Goal: Navigation & Orientation: Find specific page/section

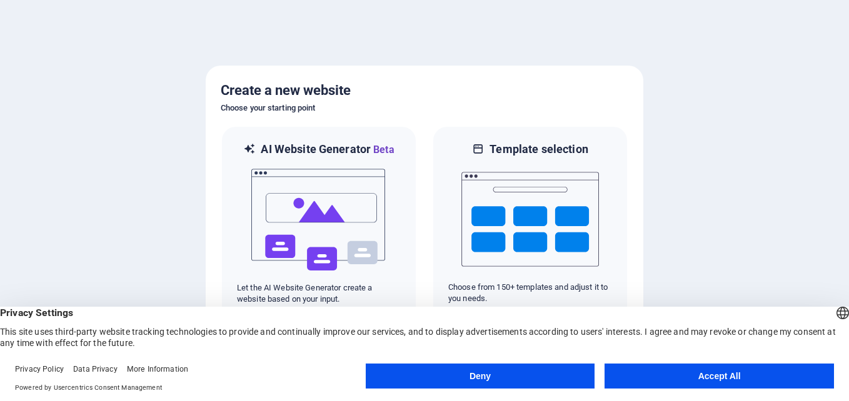
click at [707, 374] on button "Accept All" at bounding box center [718, 376] width 229 height 25
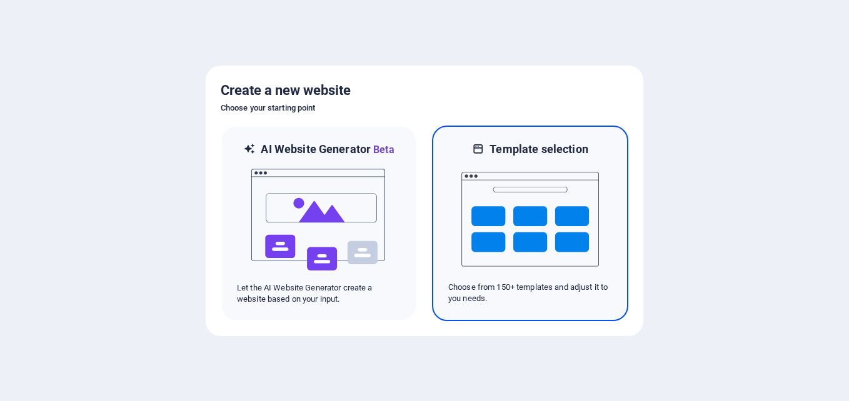
click at [532, 229] on img at bounding box center [529, 219] width 137 height 125
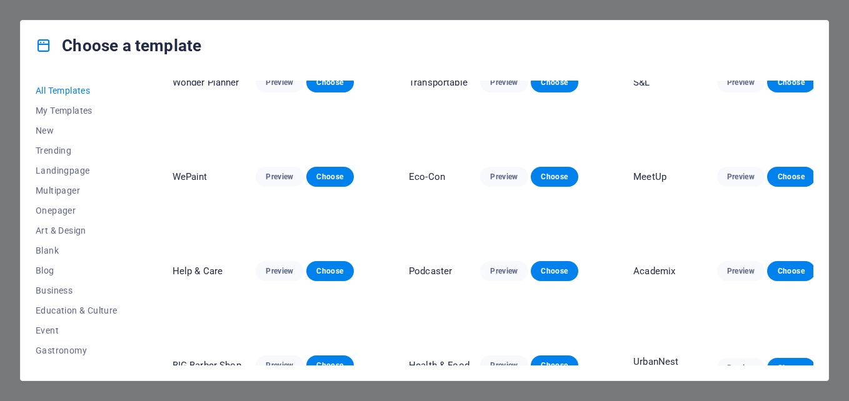
scroll to position [375, 0]
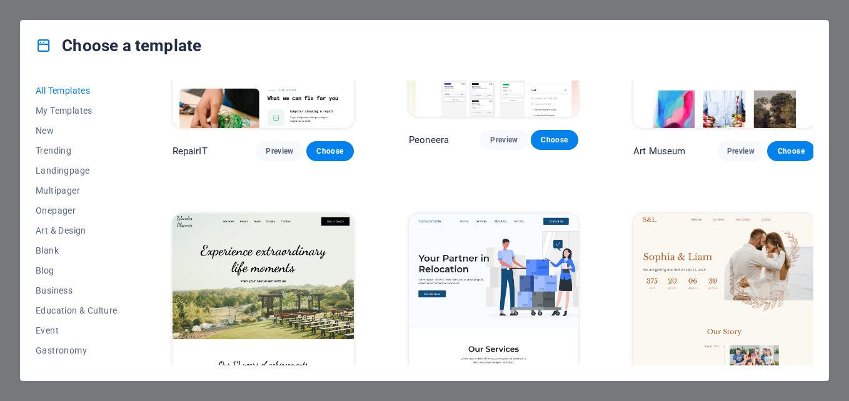
click at [247, 282] on img at bounding box center [262, 297] width 181 height 167
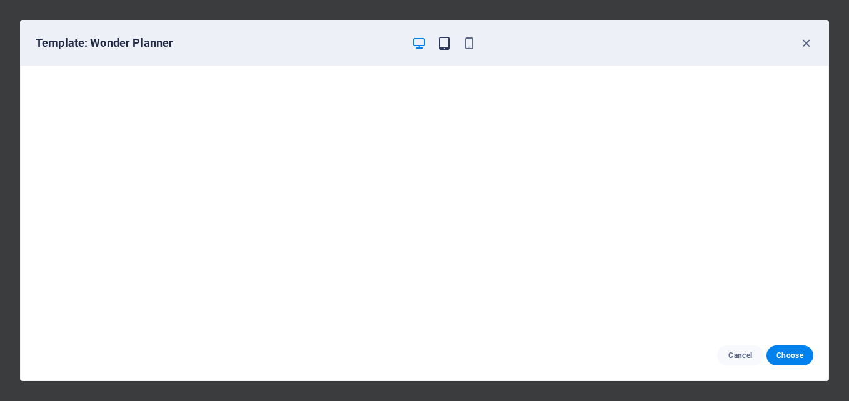
click at [445, 43] on icon "button" at bounding box center [444, 43] width 14 height 14
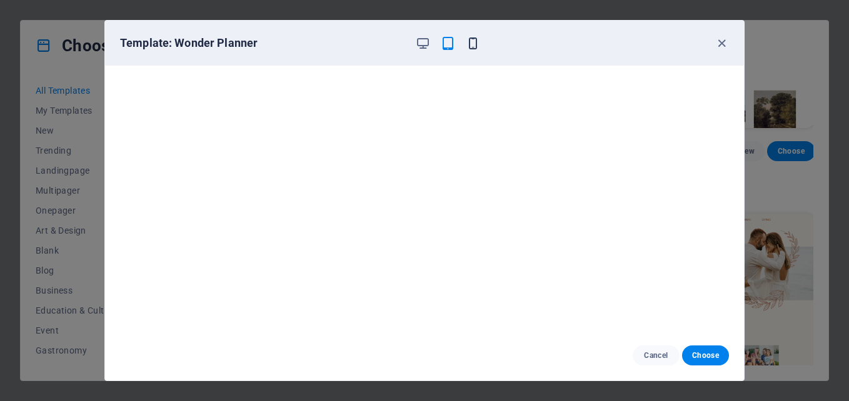
click at [472, 45] on icon "button" at bounding box center [472, 43] width 14 height 14
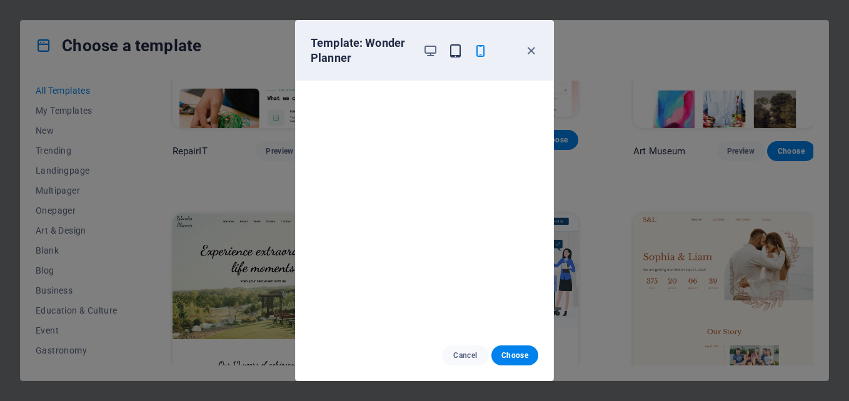
click at [454, 52] on icon "button" at bounding box center [455, 51] width 14 height 14
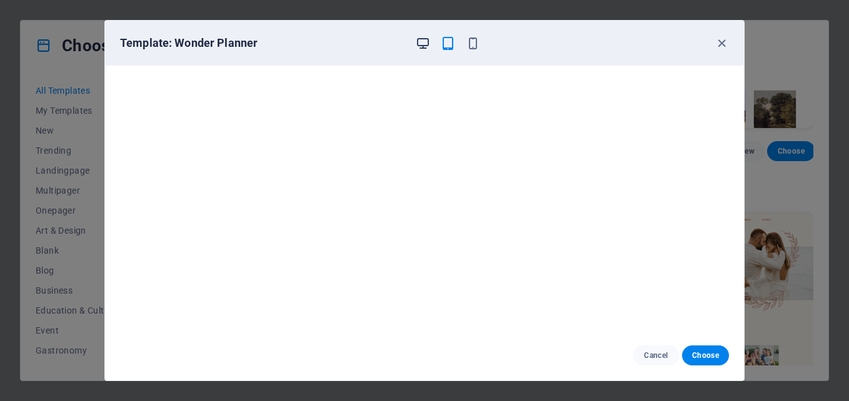
click at [419, 46] on icon "button" at bounding box center [423, 43] width 14 height 14
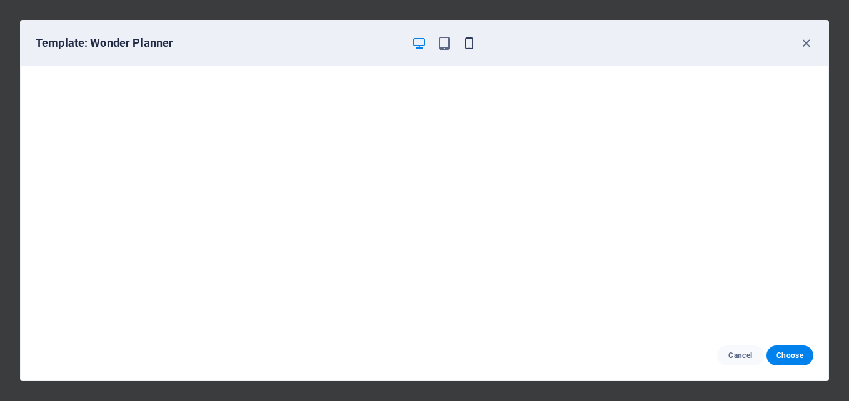
click at [471, 44] on icon "button" at bounding box center [469, 43] width 14 height 14
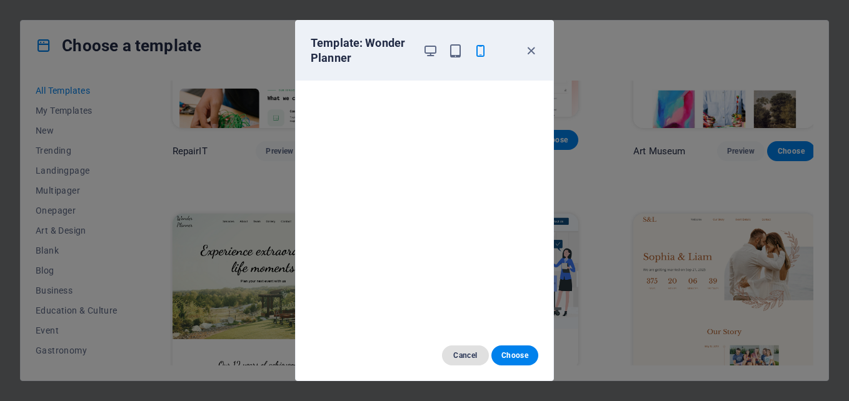
click at [458, 356] on span "Cancel" at bounding box center [465, 356] width 27 height 10
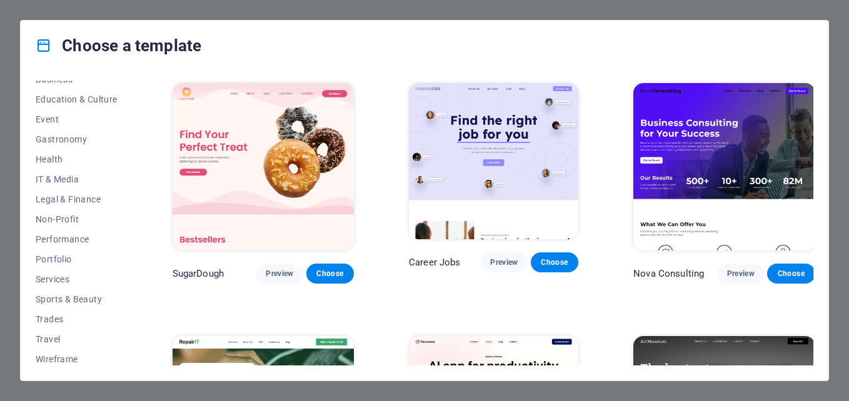
scroll to position [215, 0]
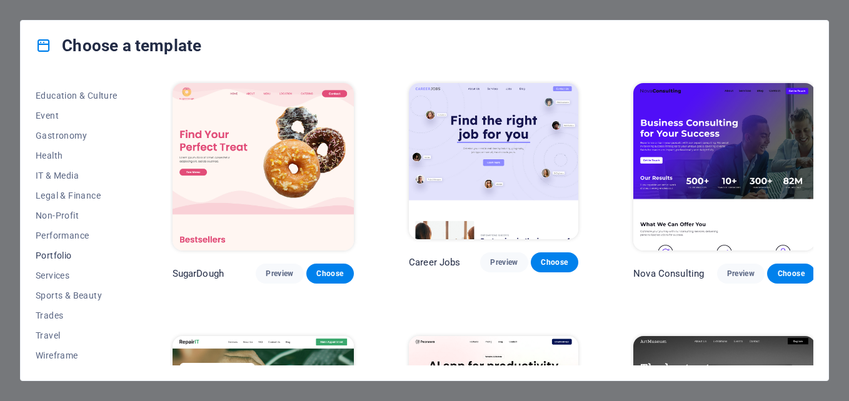
click at [56, 254] on span "Portfolio" at bounding box center [77, 256] width 82 height 10
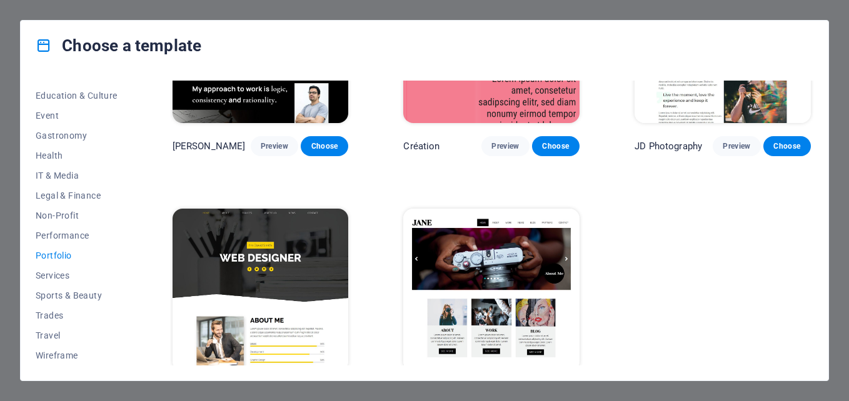
scroll to position [409, 0]
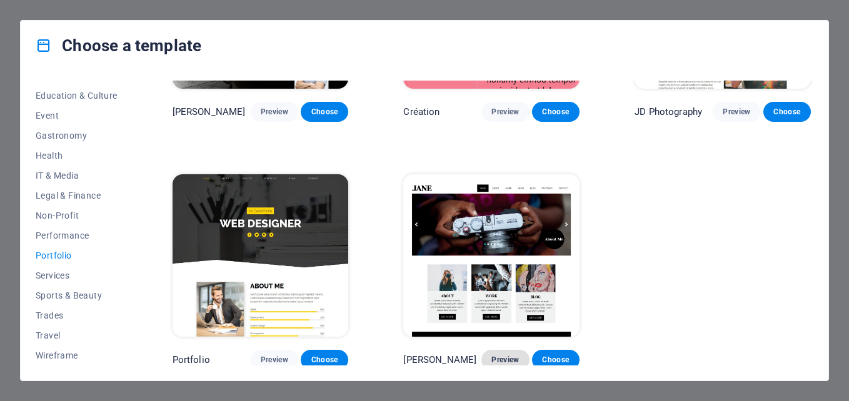
click at [507, 357] on span "Preview" at bounding box center [504, 360] width 27 height 10
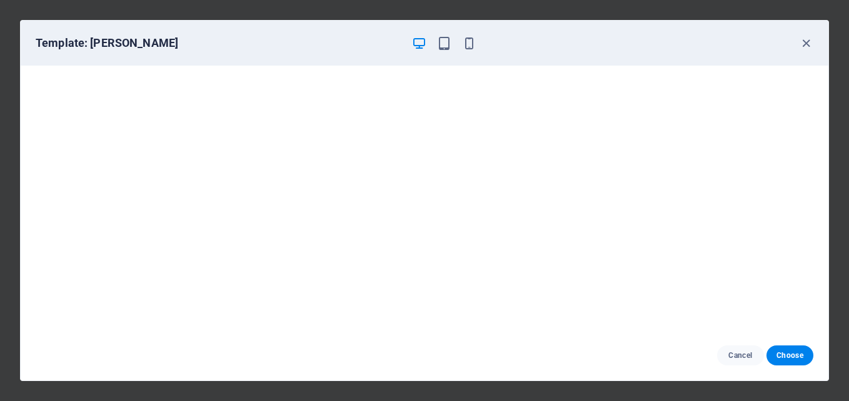
scroll to position [0, 0]
click at [806, 43] on icon "button" at bounding box center [806, 43] width 14 height 14
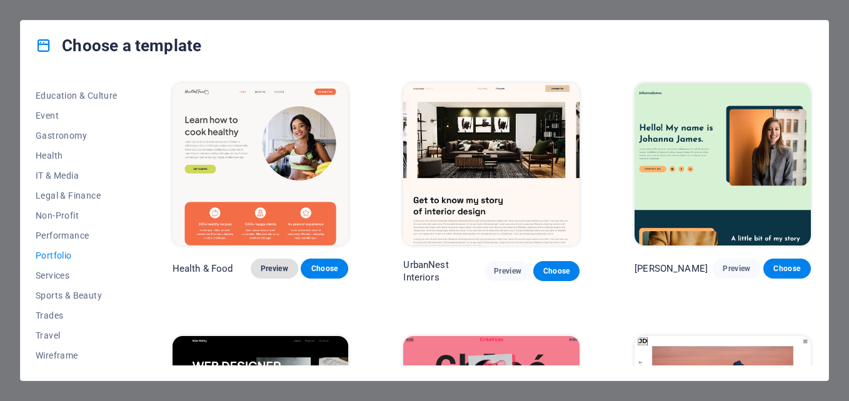
click at [272, 267] on span "Preview" at bounding box center [274, 269] width 27 height 10
